Goal: Check status: Check status

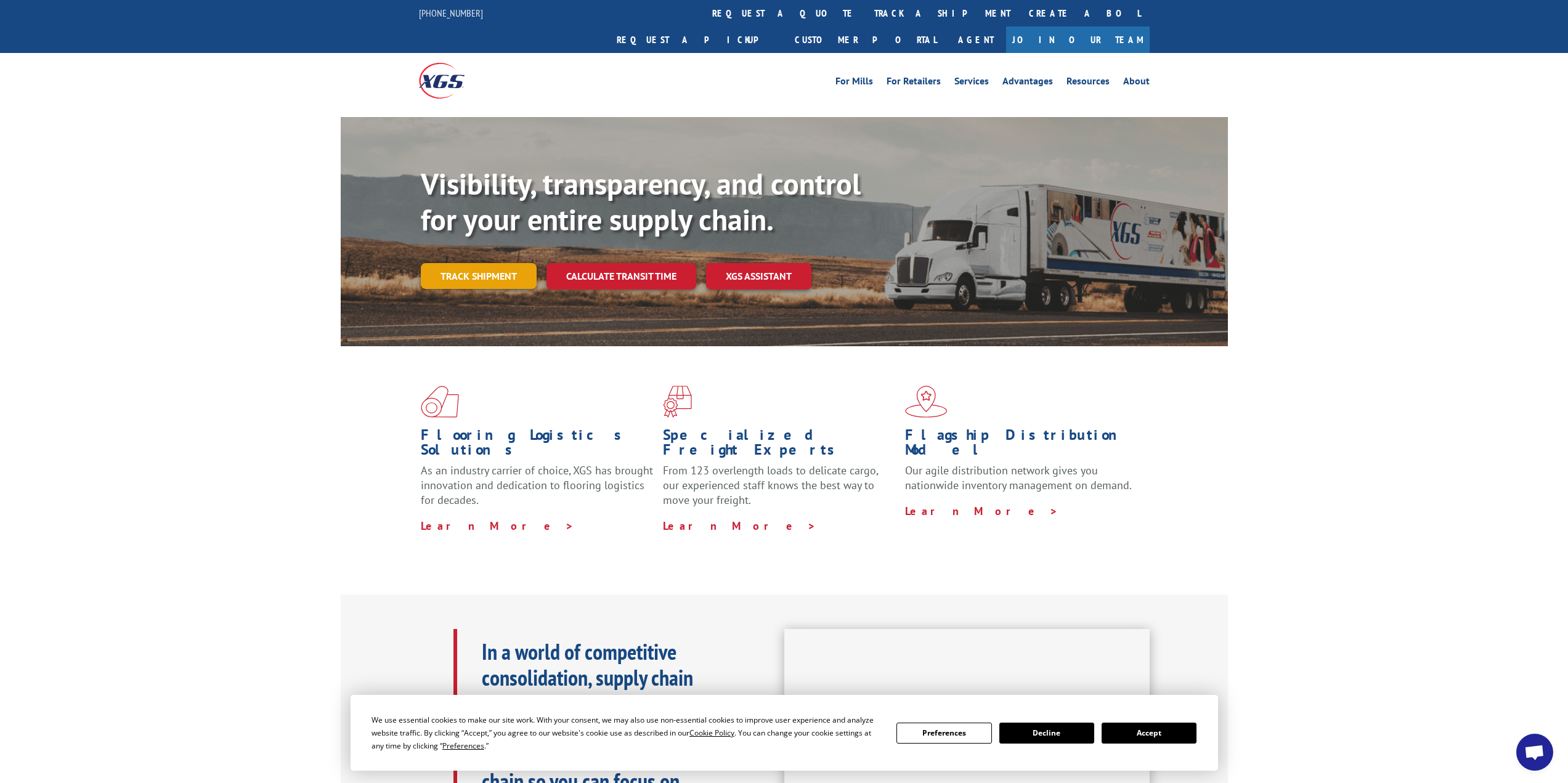
click at [492, 264] on link "Track shipment" at bounding box center [479, 277] width 116 height 26
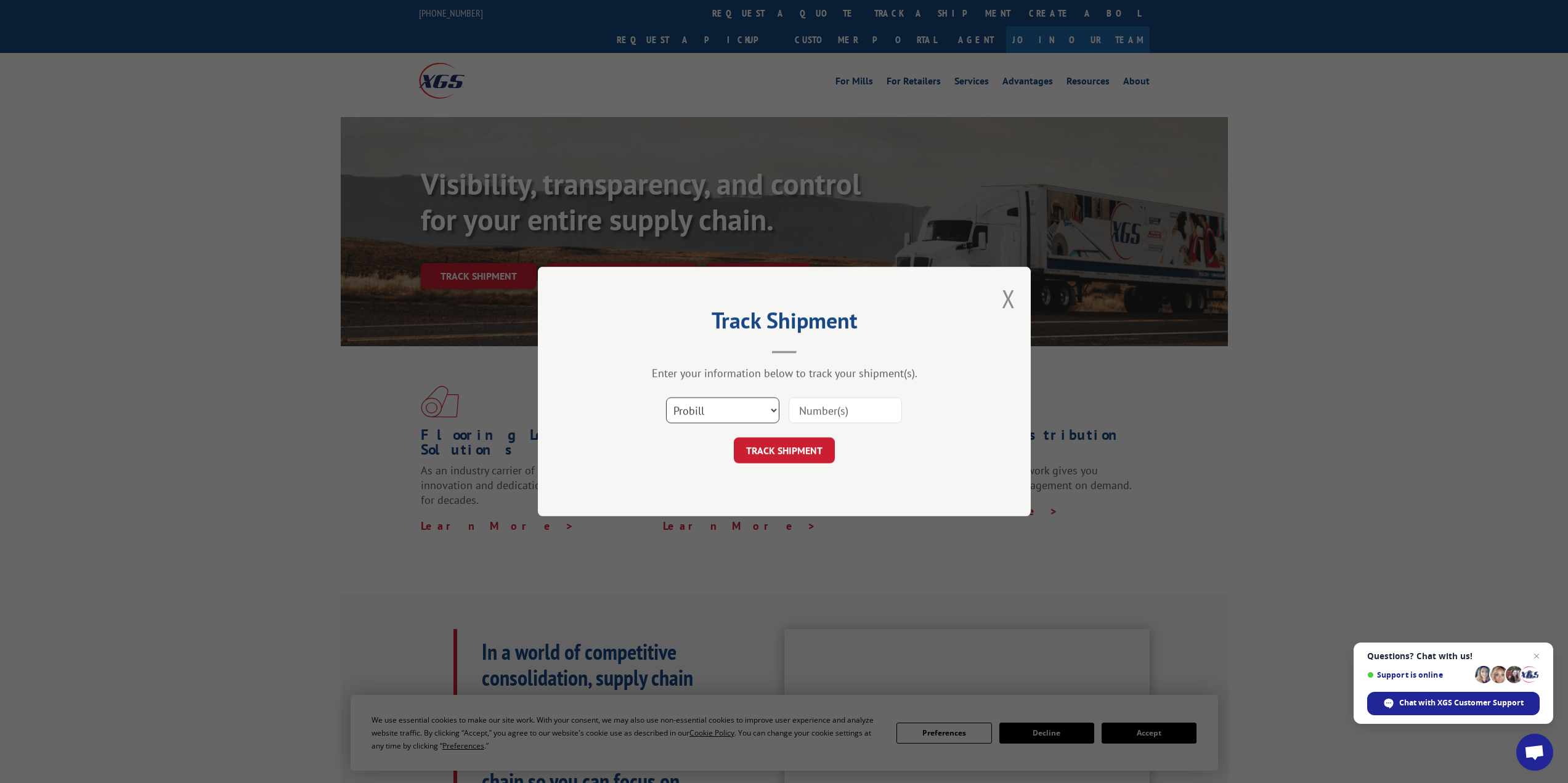
click at [706, 406] on select "Select category... Probill BOL PO" at bounding box center [723, 411] width 113 height 26
select select "bol"
click at [666, 398] on select "Select category... Probill BOL PO" at bounding box center [723, 411] width 113 height 26
click at [806, 414] on input at bounding box center [844, 411] width 113 height 26
paste input "2842088"
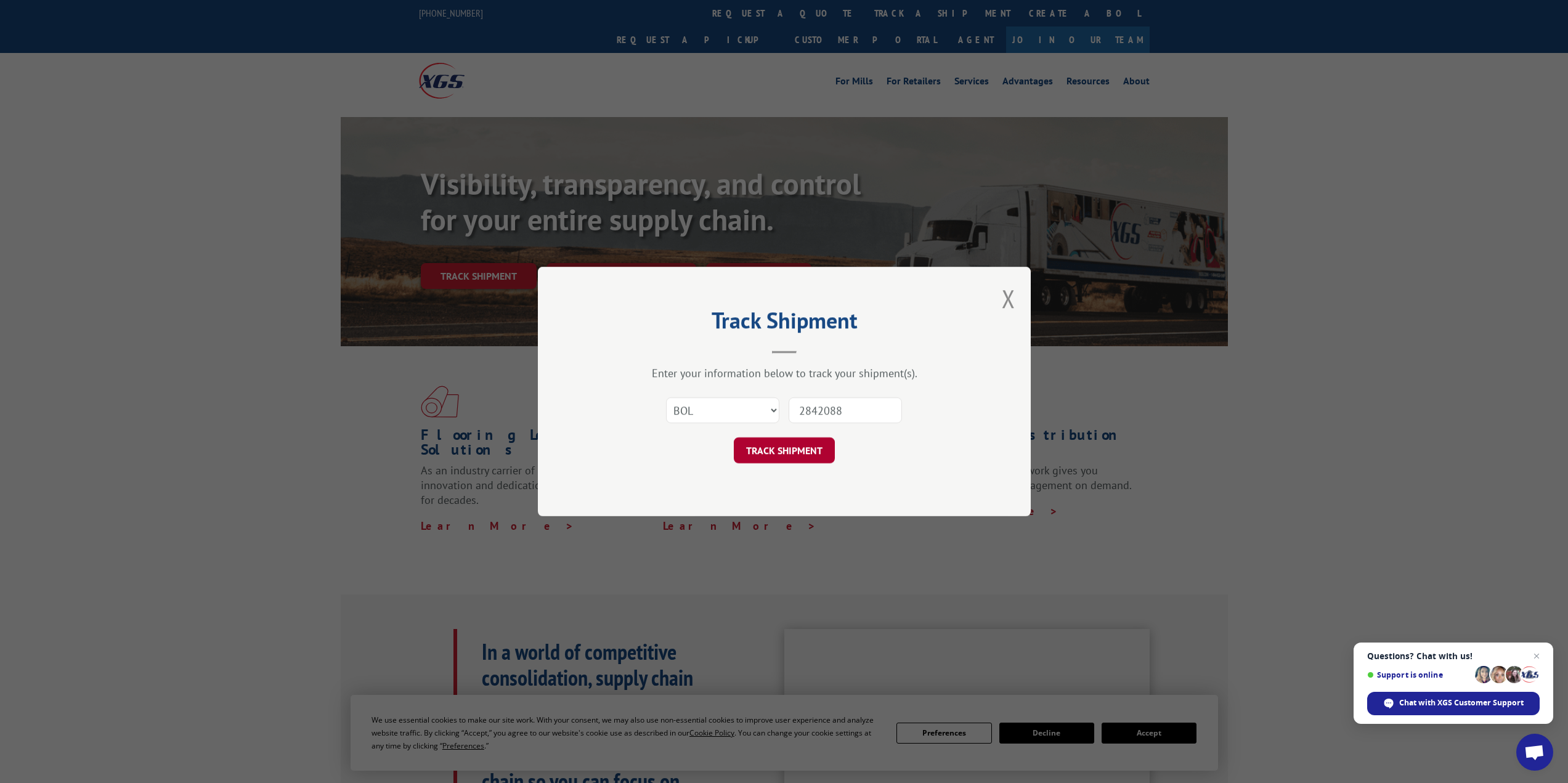
type input "2842088"
click at [796, 443] on button "TRACK SHIPMENT" at bounding box center [784, 451] width 101 height 26
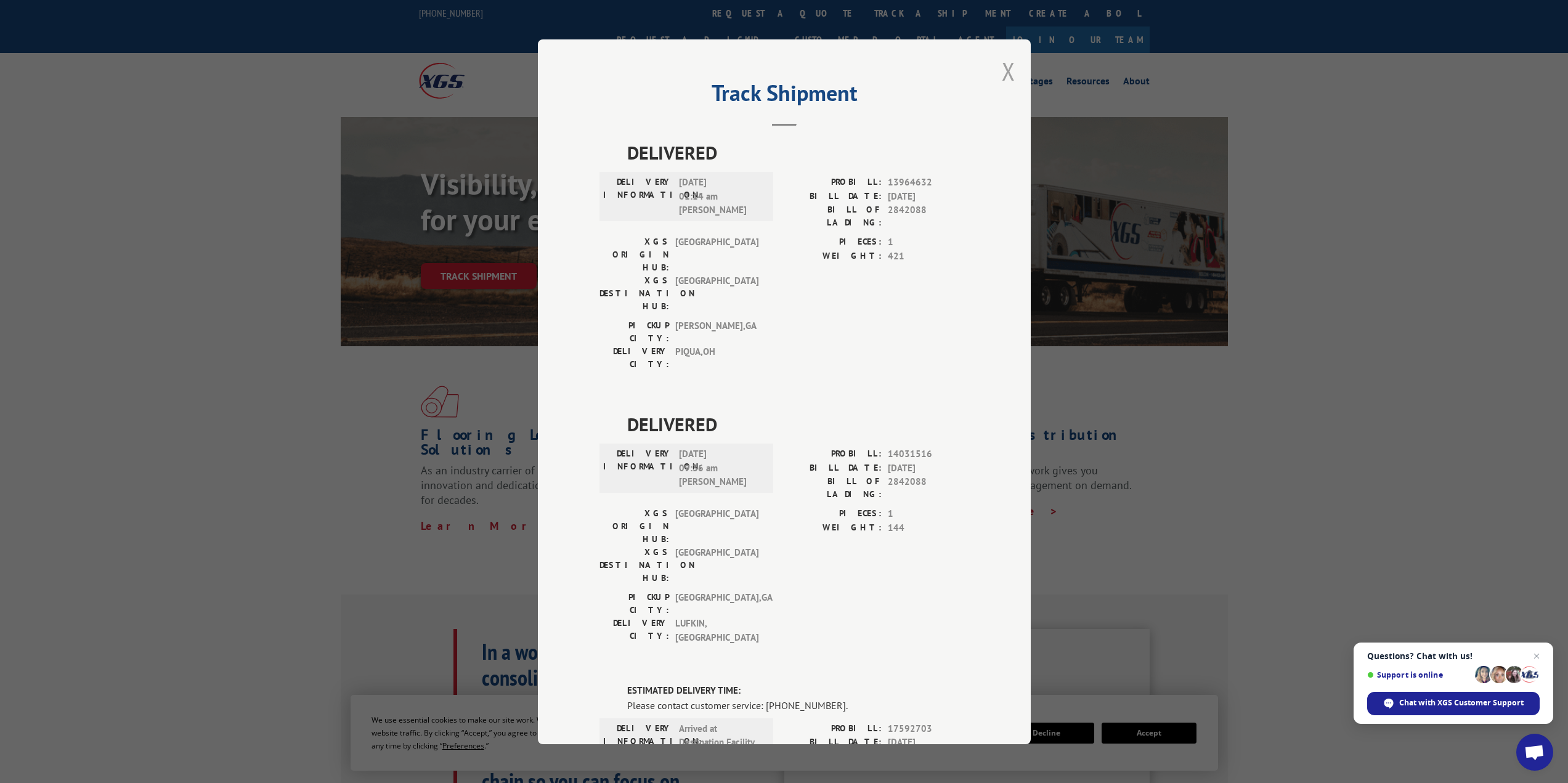
click at [1008, 75] on button "Close modal" at bounding box center [1008, 70] width 13 height 33
